Goal: Find specific page/section: Find specific page/section

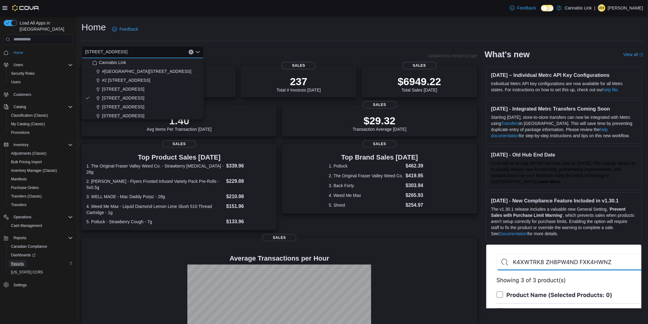
click at [20, 260] on span "Reports" at bounding box center [17, 263] width 13 height 7
